Goal: Task Accomplishment & Management: Manage account settings

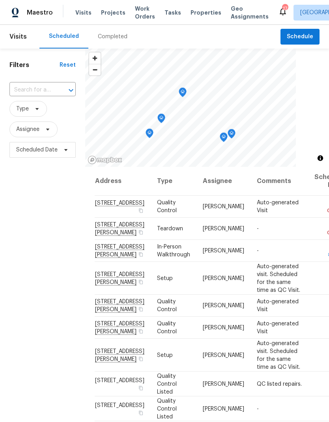
click at [43, 88] on input "text" at bounding box center [31, 90] width 44 height 12
type input "1723"
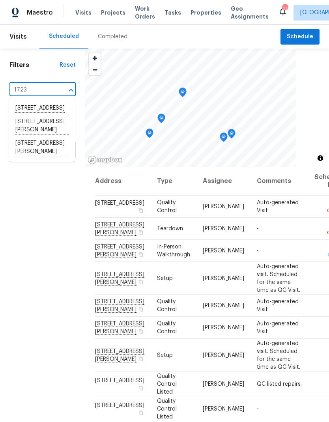
click at [35, 159] on li "[STREET_ADDRESS][PERSON_NAME]" at bounding box center [42, 148] width 66 height 22
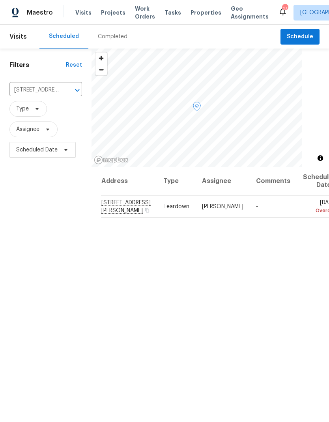
click at [0, 0] on icon at bounding box center [0, 0] width 0 height 0
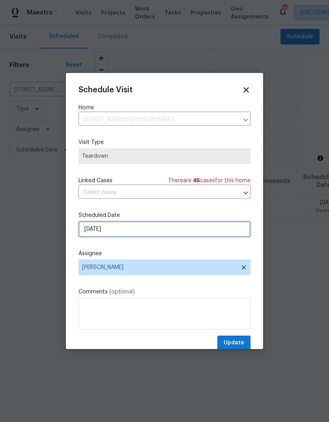
click at [129, 230] on input "[DATE]" at bounding box center [164, 229] width 172 height 16
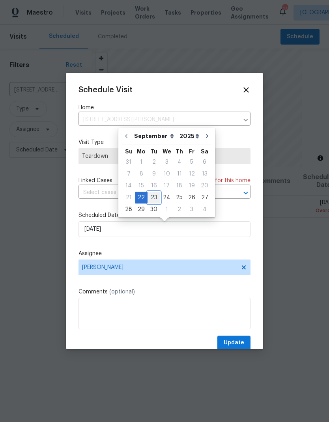
click at [156, 194] on div "23" at bounding box center [153, 197] width 13 height 11
type input "[DATE]"
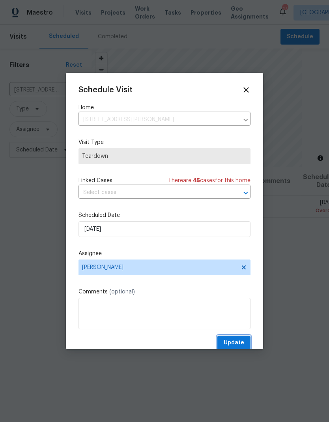
click at [235, 342] on span "Update" at bounding box center [234, 343] width 21 height 10
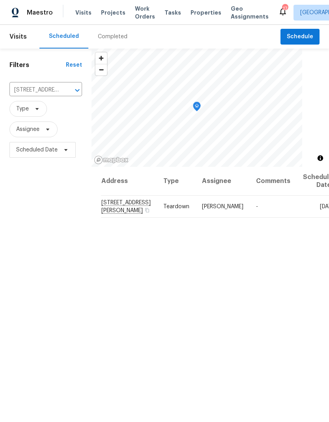
click at [108, 16] on span "Projects" at bounding box center [113, 13] width 24 height 8
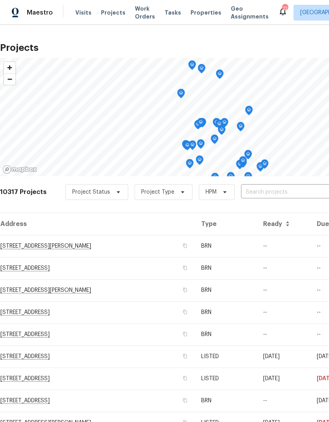
click at [273, 191] on input "text" at bounding box center [286, 192] width 90 height 12
type input "8311"
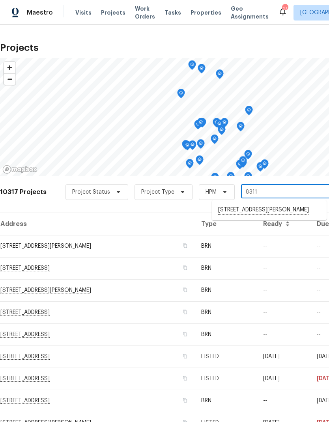
click at [260, 213] on li "[STREET_ADDRESS][PERSON_NAME]" at bounding box center [269, 209] width 115 height 13
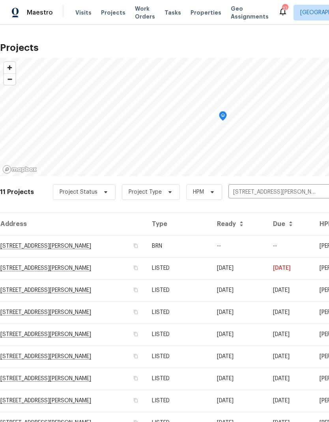
click at [238, 346] on td "[DATE]" at bounding box center [239, 356] width 56 height 22
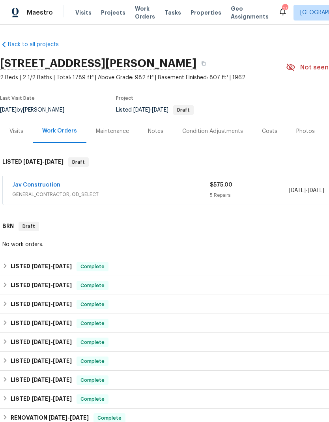
click at [40, 183] on link "Jav Construction" at bounding box center [36, 185] width 48 height 6
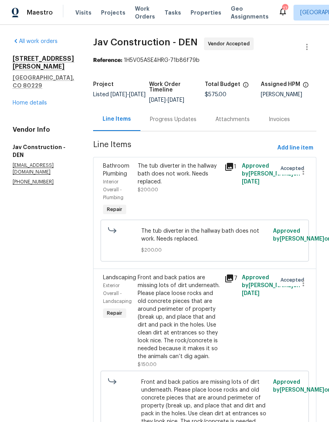
click at [27, 100] on link "Home details" at bounding box center [30, 103] width 34 height 6
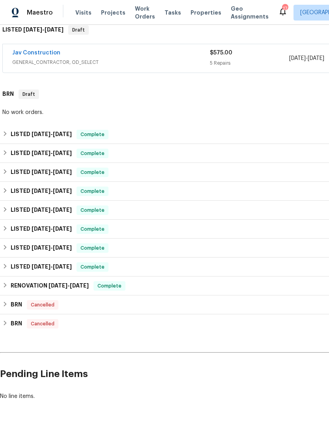
scroll to position [132, 0]
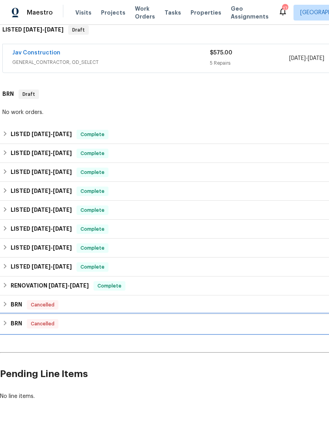
click at [11, 324] on h6 "BRN" at bounding box center [16, 323] width 11 height 9
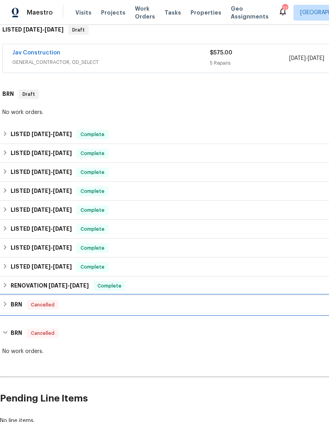
click at [10, 301] on div "BRN Cancelled" at bounding box center [222, 304] width 441 height 9
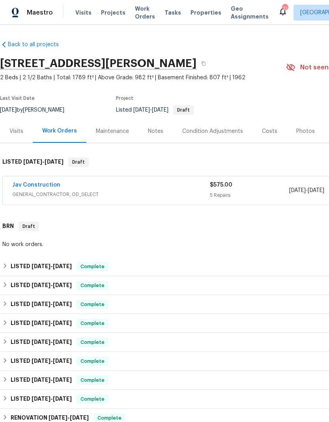
scroll to position [0, 0]
click at [84, 15] on span "Visits" at bounding box center [83, 13] width 16 height 8
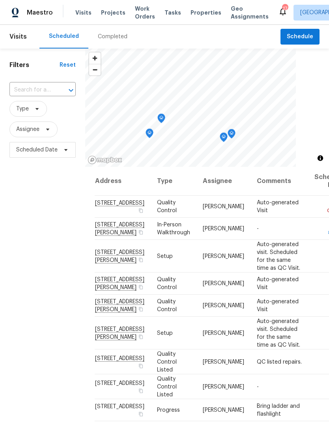
click at [109, 14] on span "Projects" at bounding box center [113, 13] width 24 height 8
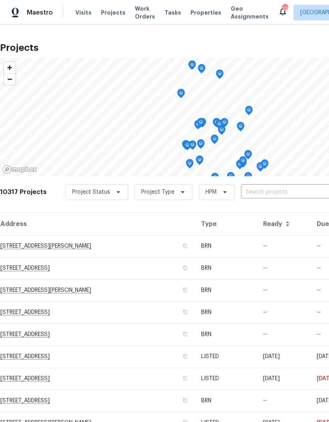
click at [263, 192] on input "text" at bounding box center [286, 192] width 90 height 12
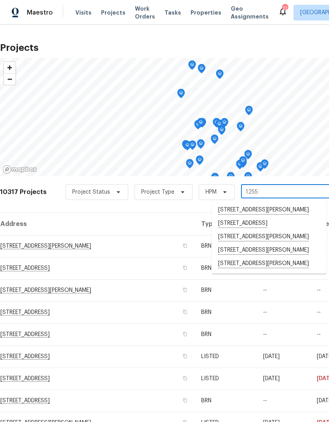
type input "12550"
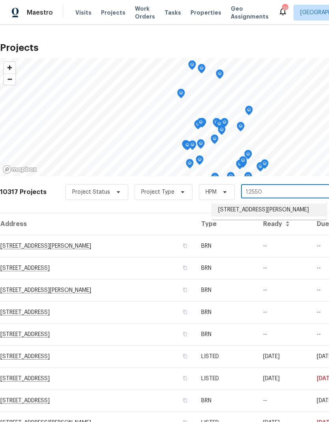
click at [262, 211] on li "[STREET_ADDRESS][PERSON_NAME]" at bounding box center [269, 209] width 115 height 13
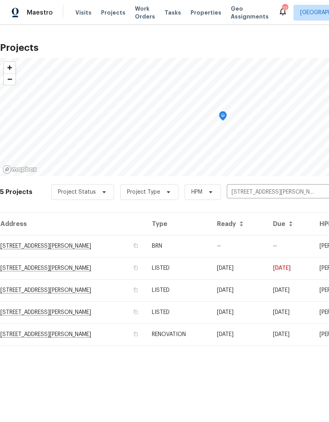
click at [199, 330] on td "RENOVATION" at bounding box center [178, 334] width 65 height 22
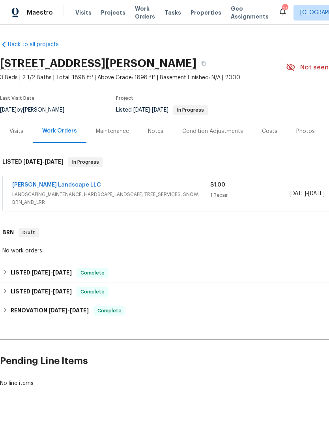
click at [157, 132] on div "Notes" at bounding box center [155, 131] width 15 height 8
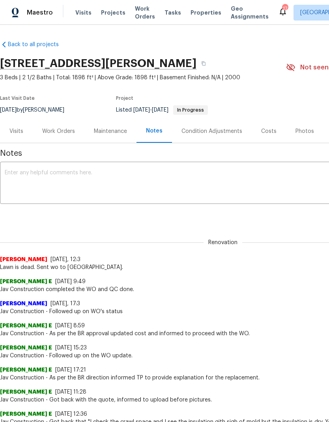
click at [68, 125] on div "Work Orders" at bounding box center [59, 130] width 52 height 23
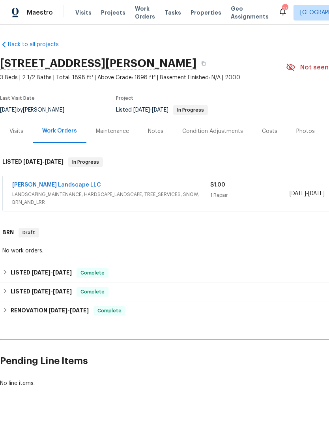
click at [82, 14] on span "Visits" at bounding box center [83, 13] width 16 height 8
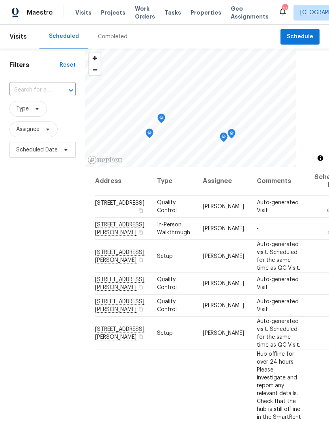
click at [40, 93] on input "text" at bounding box center [31, 90] width 44 height 12
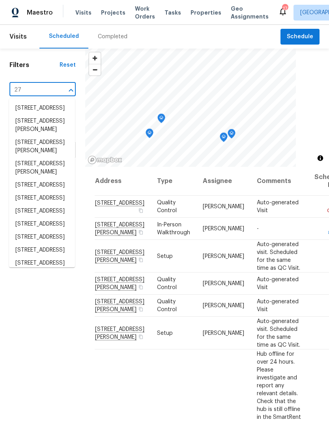
type input "2"
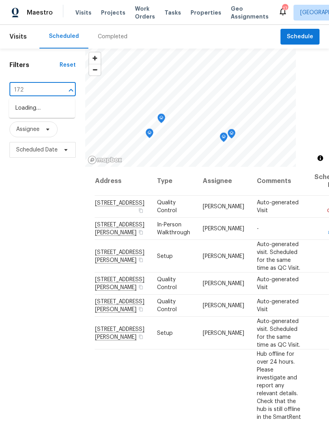
type input "1723"
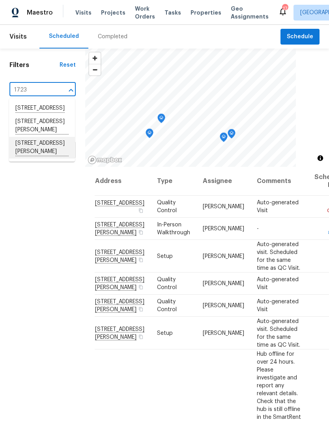
click at [49, 159] on li "[STREET_ADDRESS][PERSON_NAME]" at bounding box center [42, 148] width 66 height 22
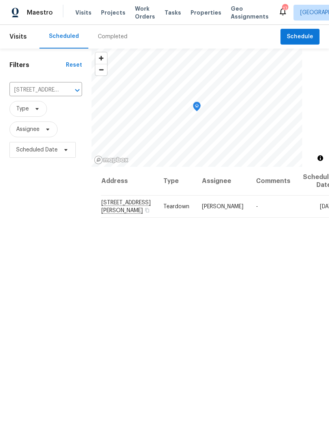
click at [65, 91] on icon "Clear" at bounding box center [67, 90] width 5 height 5
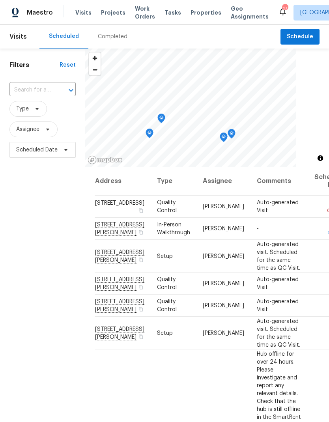
click at [37, 88] on input "text" at bounding box center [31, 90] width 44 height 12
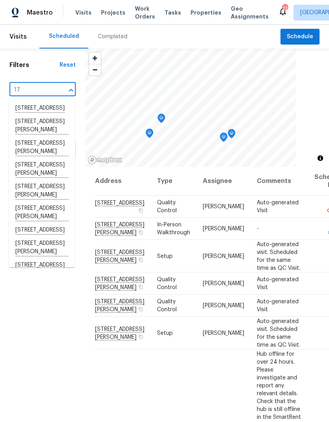
type input "1"
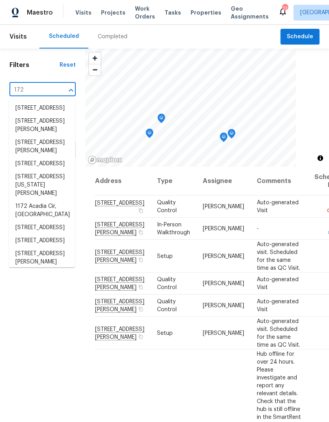
type input "1723"
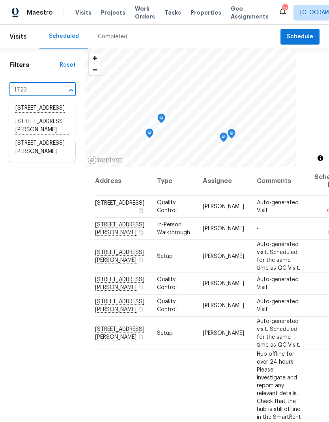
click at [42, 159] on li "[STREET_ADDRESS][PERSON_NAME]" at bounding box center [42, 148] width 66 height 22
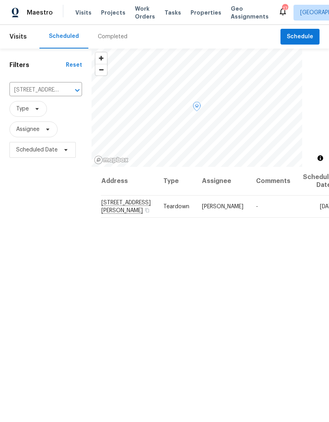
click at [0, 0] on icon at bounding box center [0, 0] width 0 height 0
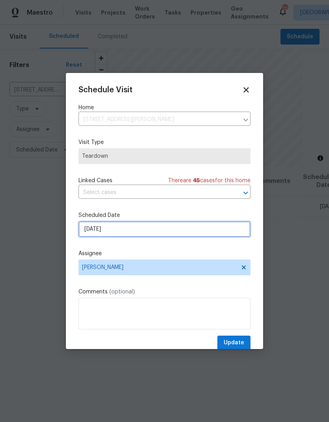
click at [126, 233] on input "[DATE]" at bounding box center [164, 229] width 172 height 16
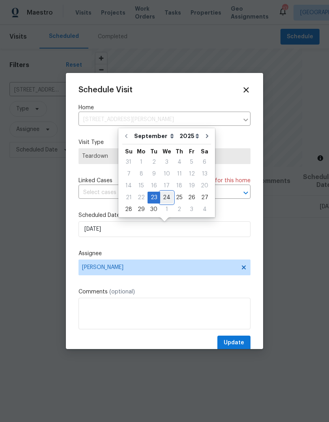
click at [169, 198] on div "24" at bounding box center [166, 197] width 13 height 11
type input "[DATE]"
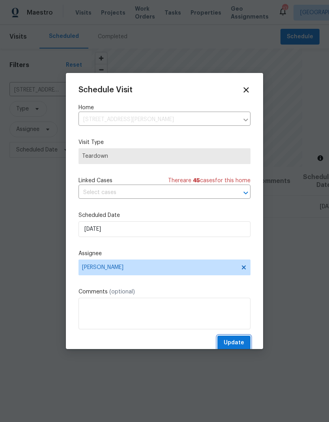
click at [234, 339] on button "Update" at bounding box center [233, 343] width 33 height 15
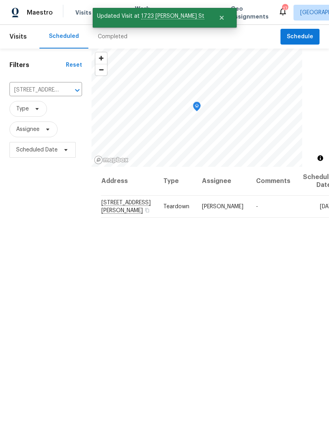
click at [65, 90] on icon "Clear" at bounding box center [67, 90] width 8 height 8
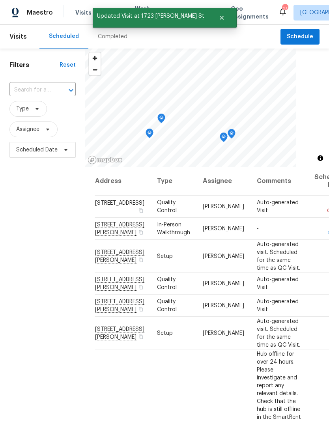
click at [42, 91] on input "text" at bounding box center [31, 90] width 44 height 12
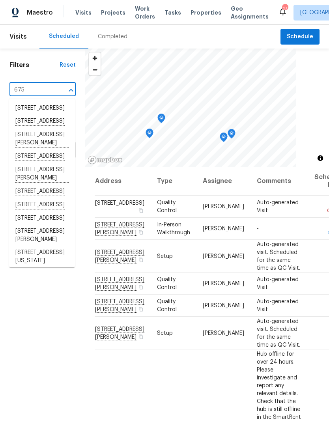
type input "6757"
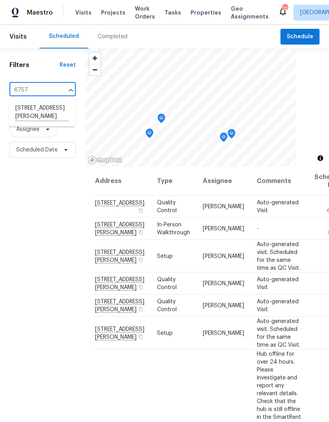
click at [33, 108] on li "[STREET_ADDRESS][PERSON_NAME]" at bounding box center [42, 113] width 66 height 22
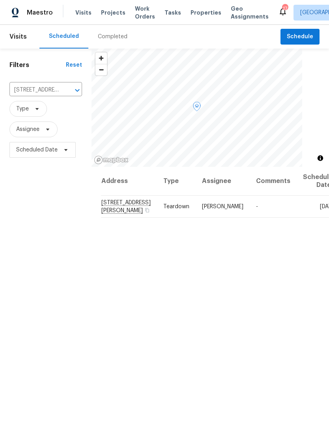
click at [0, 0] on icon at bounding box center [0, 0] width 0 height 0
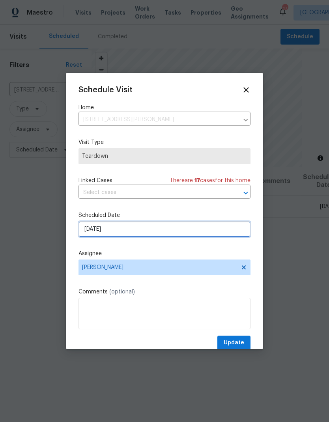
click at [173, 235] on input "[DATE]" at bounding box center [164, 229] width 172 height 16
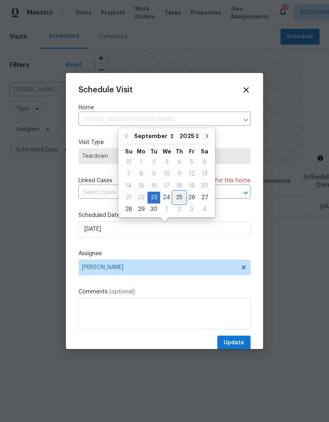
click at [182, 199] on div "21 22 23 24 25 26 27" at bounding box center [166, 198] width 89 height 12
click at [180, 199] on div "25" at bounding box center [179, 197] width 12 height 11
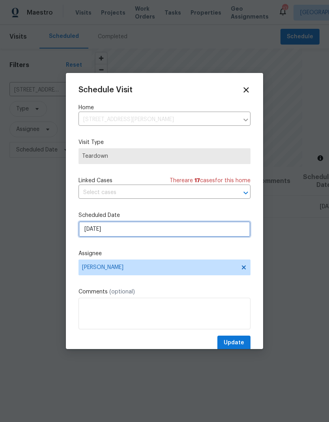
click at [161, 233] on input "[DATE]" at bounding box center [164, 229] width 172 height 16
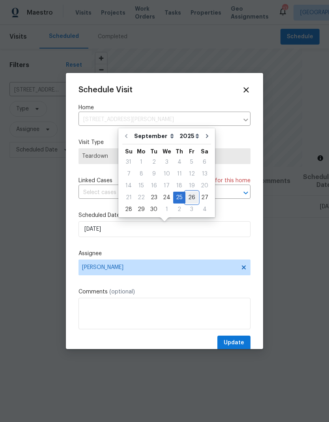
click at [191, 200] on div "26" at bounding box center [191, 197] width 13 height 11
type input "[DATE]"
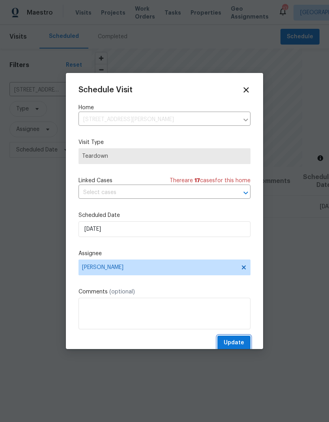
click at [236, 342] on span "Update" at bounding box center [234, 343] width 21 height 10
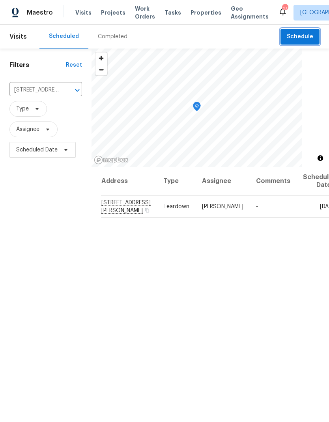
click at [301, 38] on span "Schedule" at bounding box center [300, 37] width 26 height 10
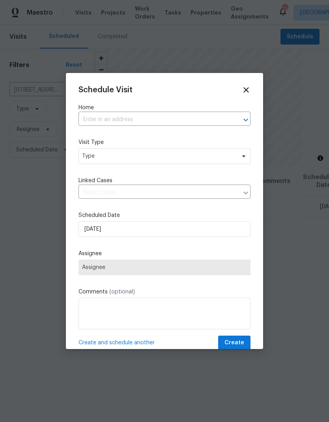
click at [96, 121] on input "text" at bounding box center [153, 120] width 150 height 12
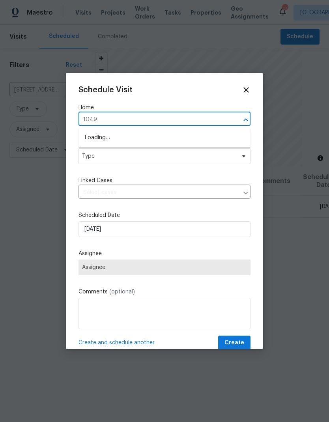
type input "10490"
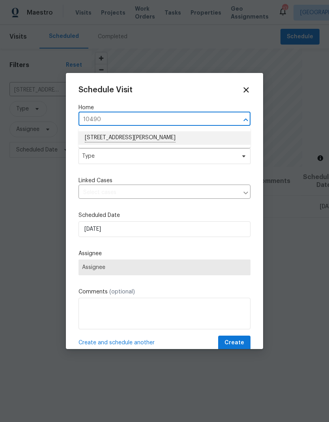
click at [98, 137] on li "[STREET_ADDRESS][PERSON_NAME]" at bounding box center [164, 137] width 172 height 13
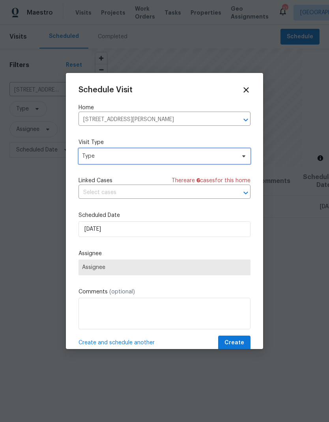
click at [99, 155] on span "Type" at bounding box center [158, 156] width 153 height 8
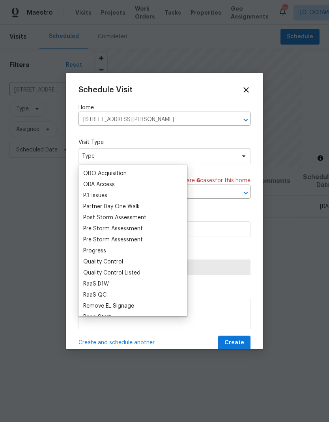
scroll to position [453, 0]
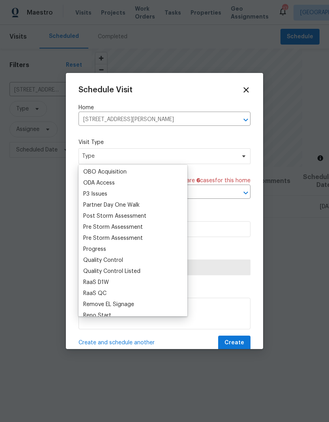
click at [90, 246] on div "Progress" at bounding box center [94, 249] width 23 height 8
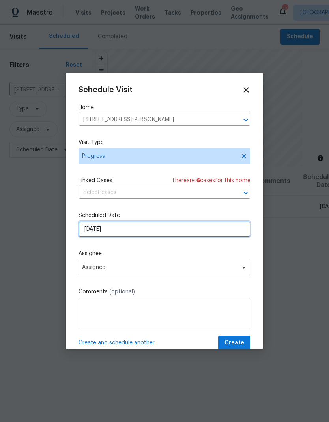
click at [119, 229] on input "[DATE]" at bounding box center [164, 229] width 172 height 16
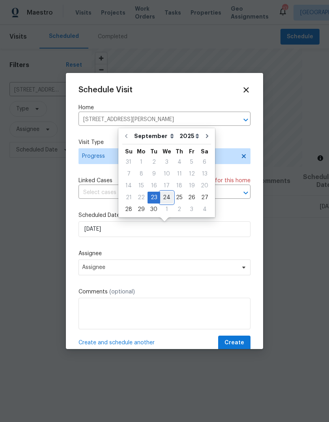
click at [169, 197] on div "24" at bounding box center [166, 197] width 13 height 11
type input "[DATE]"
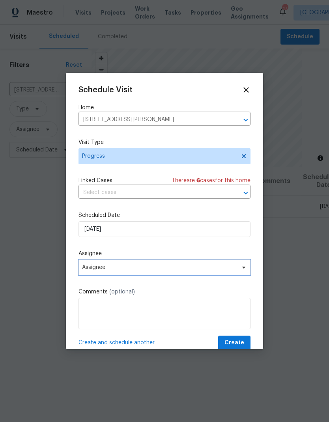
click at [158, 271] on span "Assignee" at bounding box center [159, 267] width 155 height 6
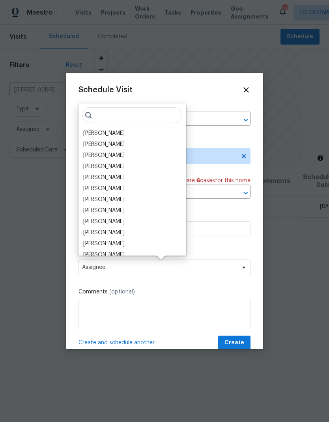
click at [99, 131] on div "[PERSON_NAME]" at bounding box center [103, 133] width 41 height 8
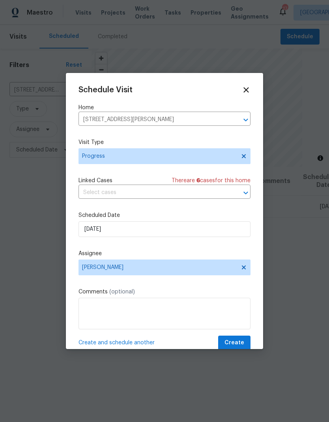
click at [128, 343] on span "Create and schedule another" at bounding box center [116, 343] width 76 height 8
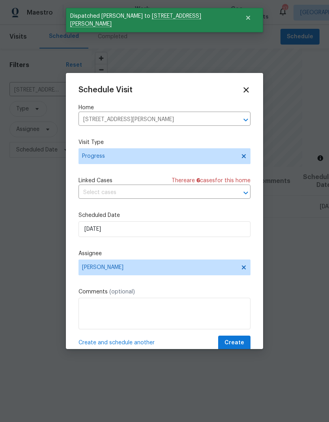
click at [237, 119] on icon "Clear" at bounding box center [235, 120] width 5 height 5
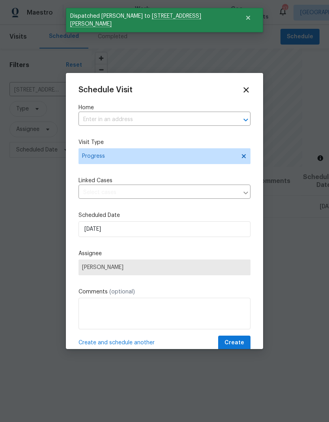
click at [209, 119] on input "text" at bounding box center [153, 120] width 150 height 12
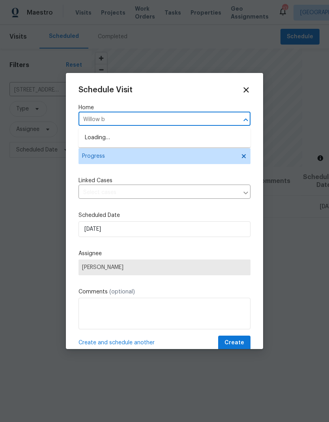
type input "Willow br"
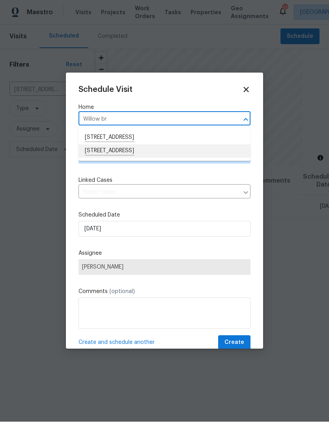
click at [190, 148] on li "[STREET_ADDRESS]" at bounding box center [164, 151] width 172 height 13
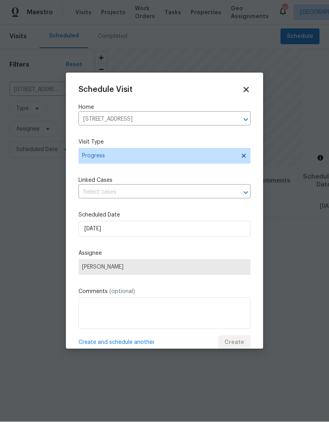
scroll to position [0, 0]
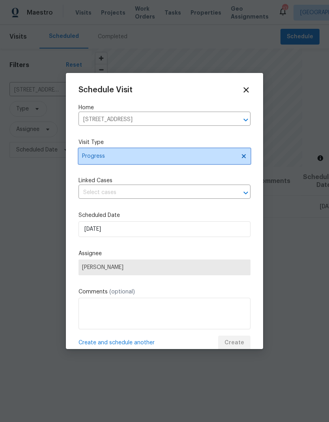
click at [189, 150] on span "Progress" at bounding box center [164, 156] width 172 height 16
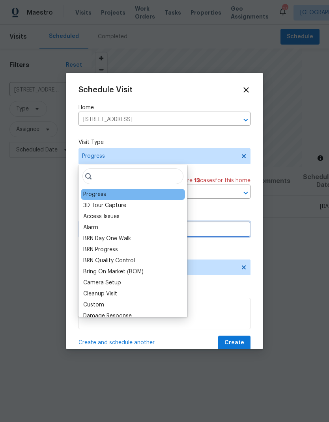
click at [228, 227] on input "[DATE]" at bounding box center [164, 229] width 172 height 16
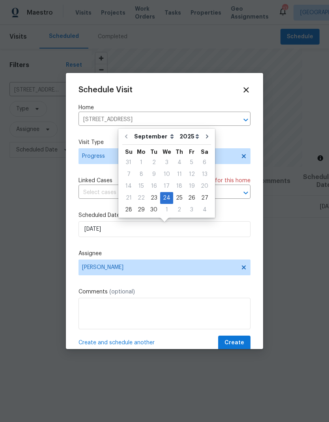
click at [226, 252] on label "Assignee" at bounding box center [164, 254] width 172 height 8
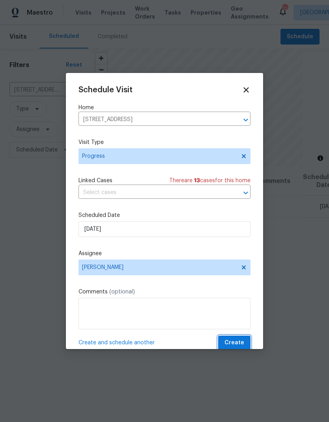
click at [237, 342] on span "Create" at bounding box center [234, 343] width 20 height 10
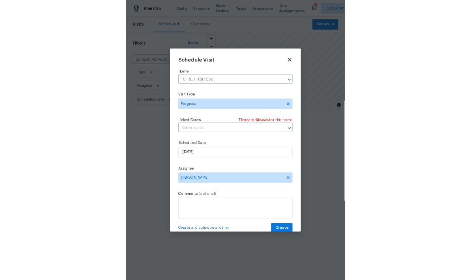
scroll to position [0, 0]
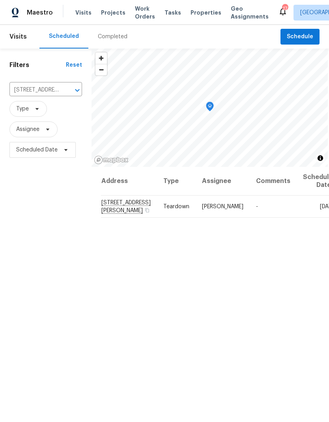
click at [145, 14] on span "Work Orders" at bounding box center [145, 13] width 20 height 16
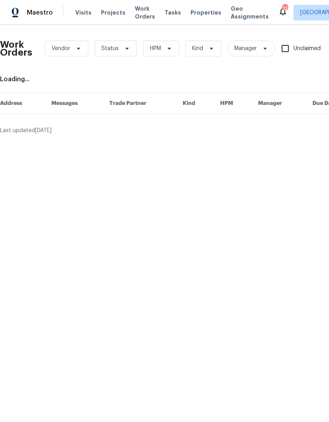
click at [200, 14] on span "Properties" at bounding box center [205, 13] width 31 height 8
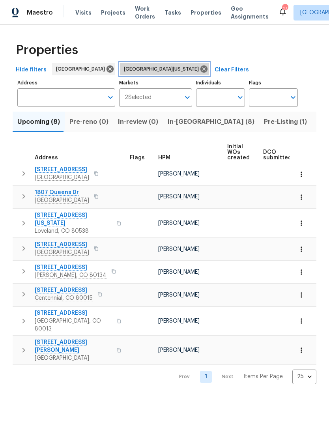
click at [200, 72] on icon at bounding box center [203, 68] width 7 height 7
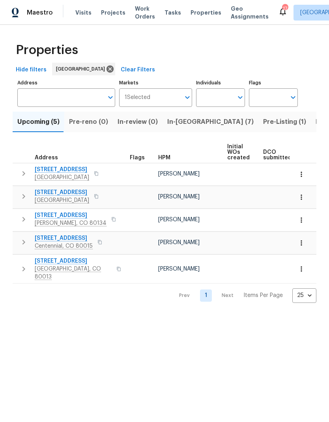
click at [240, 96] on icon "Open" at bounding box center [239, 97] width 9 height 9
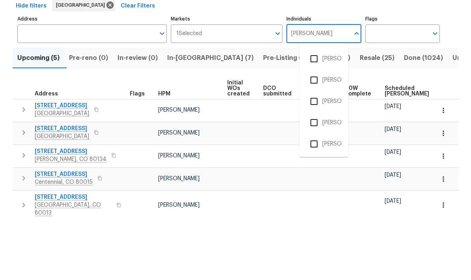
type input "[PERSON_NAME]"
